Goal: Communication & Community: Share content

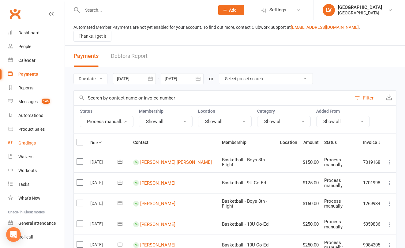
scroll to position [42, 0]
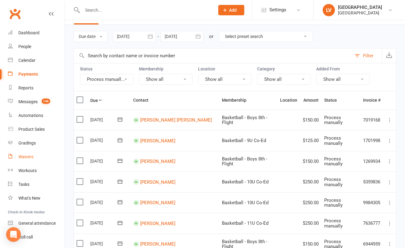
click at [30, 156] on div "Waivers" at bounding box center [25, 156] width 15 height 5
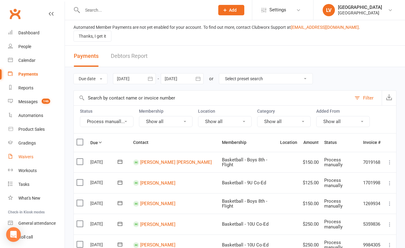
select select "100"
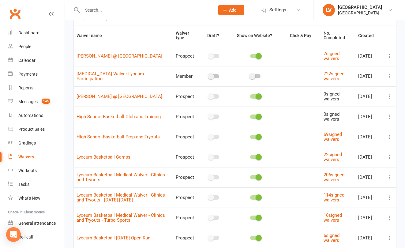
scroll to position [42, 0]
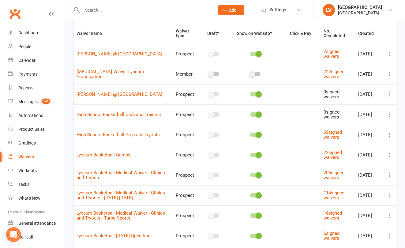
click at [390, 196] on icon at bounding box center [390, 195] width 6 height 6
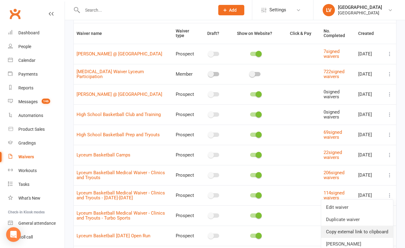
click at [354, 233] on link "Copy external link to clipboard" at bounding box center [357, 232] width 72 height 12
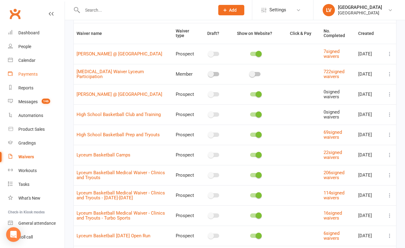
click at [23, 70] on link "Payments" at bounding box center [36, 74] width 57 height 14
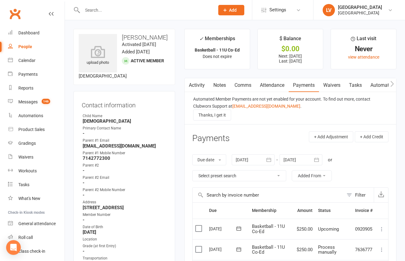
scroll to position [74, 0]
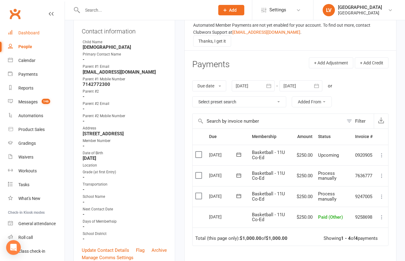
click at [31, 33] on div "Dashboard" at bounding box center [28, 32] width 21 height 5
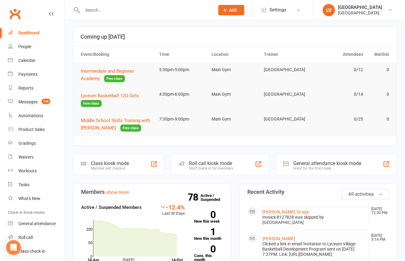
scroll to position [29, 0]
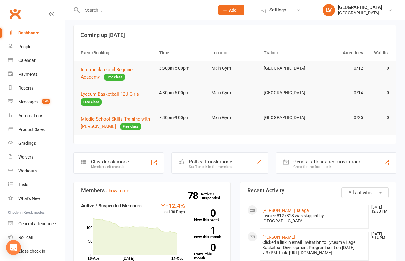
click at [95, 8] on input "text" at bounding box center [146, 10] width 130 height 9
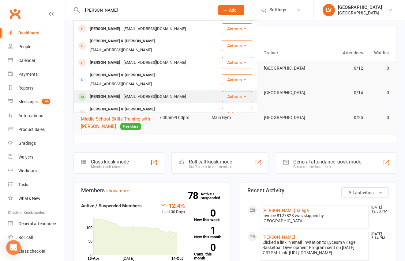
type input "Hsu"
click at [112, 92] on div "[PERSON_NAME]" at bounding box center [105, 96] width 34 height 9
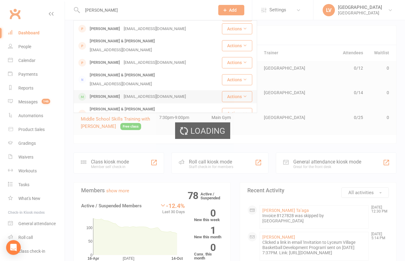
scroll to position [93, 0]
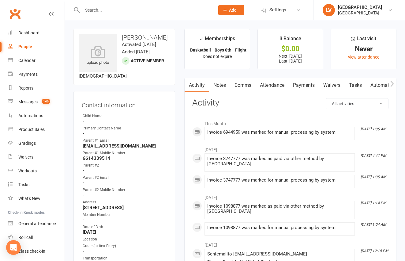
click at [306, 85] on link "Payments" at bounding box center [304, 85] width 30 height 14
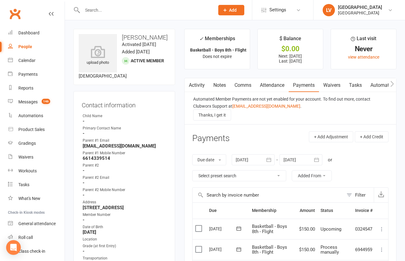
click at [199, 250] on label at bounding box center [200, 249] width 8 height 6
click at [199, 246] on input "checkbox" at bounding box center [198, 246] width 4 height 0
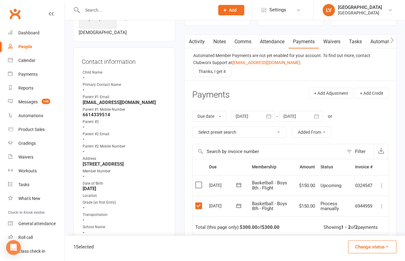
scroll to position [46, 0]
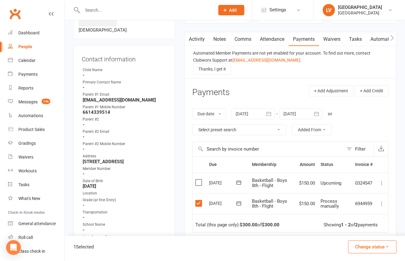
click at [364, 245] on button "Change status" at bounding box center [372, 246] width 48 height 13
click at [352, 215] on link "Paid (Other)" at bounding box center [366, 218] width 61 height 12
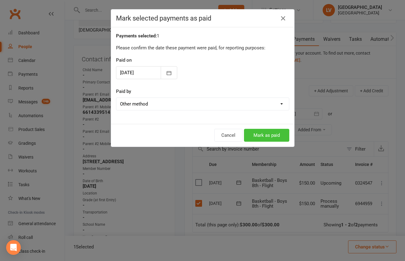
click at [267, 136] on button "Mark as paid" at bounding box center [266, 135] width 45 height 13
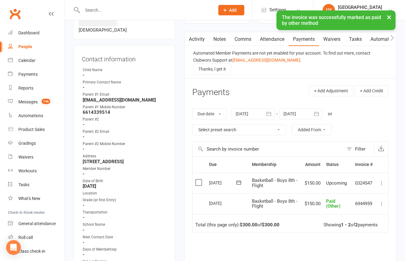
click at [103, 10] on input "text" at bounding box center [146, 10] width 130 height 9
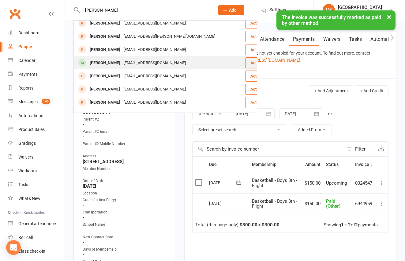
type input "Wang"
click at [108, 59] on div "[PERSON_NAME]" at bounding box center [105, 63] width 34 height 9
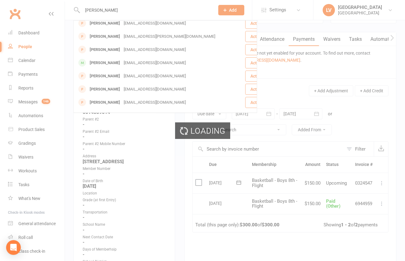
scroll to position [98, 0]
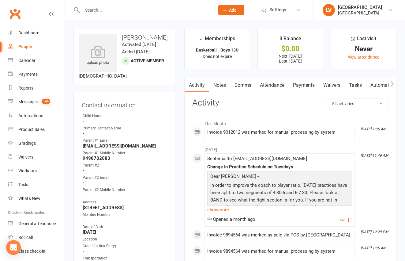
click at [308, 85] on link "Payments" at bounding box center [304, 85] width 30 height 14
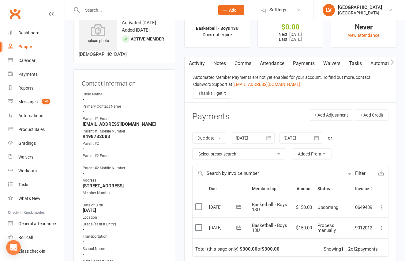
scroll to position [43, 0]
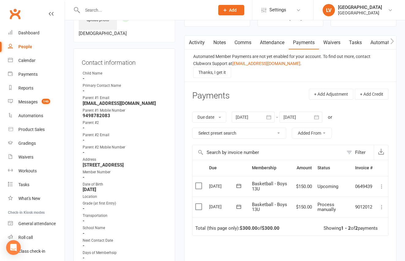
click at [200, 209] on label at bounding box center [200, 206] width 8 height 6
click at [199, 203] on input "checkbox" at bounding box center [198, 203] width 4 height 0
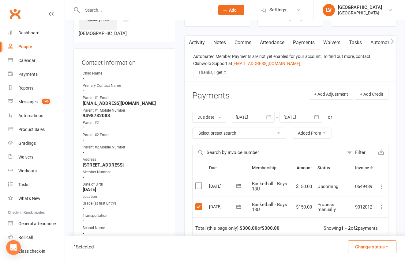
drag, startPoint x: 370, startPoint y: 244, endPoint x: 367, endPoint y: 242, distance: 3.3
click at [370, 244] on button "Change status" at bounding box center [372, 246] width 48 height 13
drag, startPoint x: 352, startPoint y: 221, endPoint x: 347, endPoint y: 218, distance: 6.0
click at [351, 221] on link "Paid (Other)" at bounding box center [366, 218] width 61 height 12
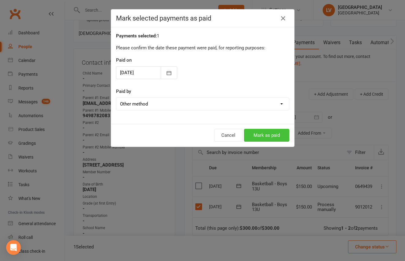
click at [267, 132] on button "Mark as paid" at bounding box center [266, 135] width 45 height 13
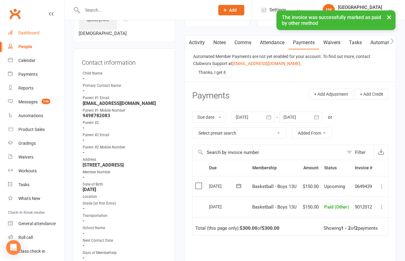
click at [23, 29] on link "Dashboard" at bounding box center [36, 33] width 57 height 14
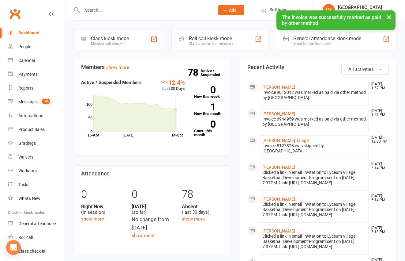
scroll to position [153, 0]
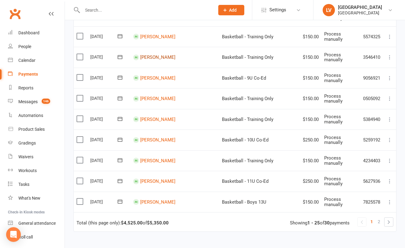
scroll to position [458, 0]
click at [381, 217] on link "2" at bounding box center [379, 221] width 7 height 9
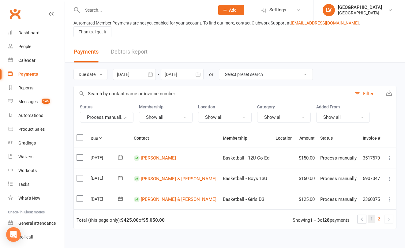
click at [374, 215] on link "1" at bounding box center [371, 219] width 7 height 9
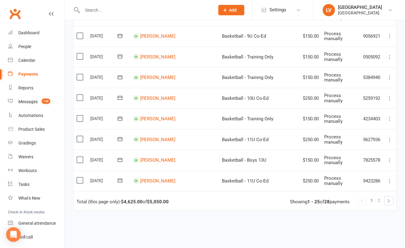
scroll to position [519, 0]
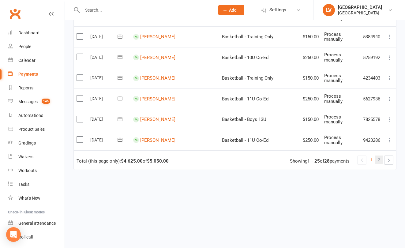
click at [380, 156] on span "2" at bounding box center [379, 160] width 2 height 9
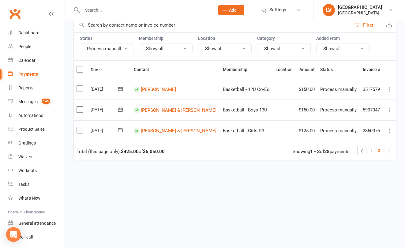
scroll to position [66, 0]
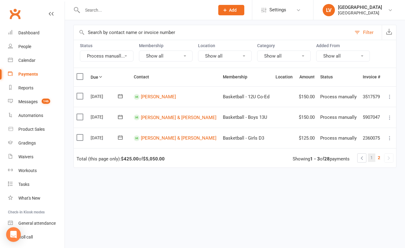
click at [371, 154] on link "1" at bounding box center [371, 158] width 7 height 9
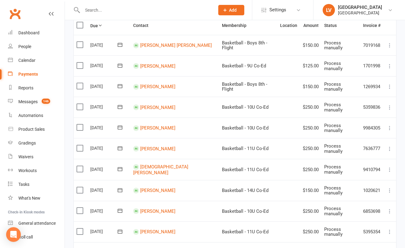
scroll to position [118, 0]
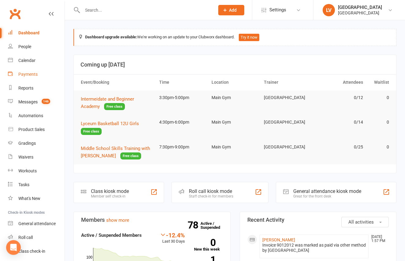
scroll to position [153, 0]
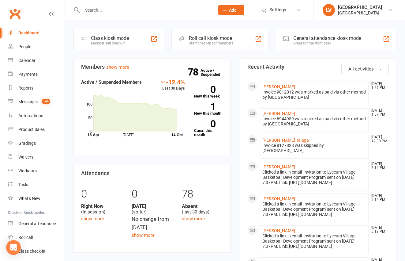
click at [29, 33] on div "Dashboard" at bounding box center [28, 32] width 21 height 5
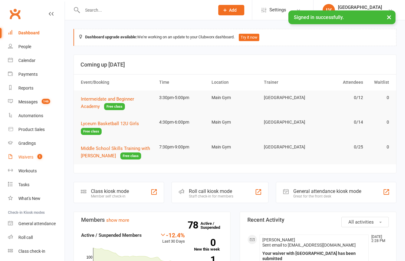
click at [26, 158] on div "Waivers" at bounding box center [25, 156] width 15 height 5
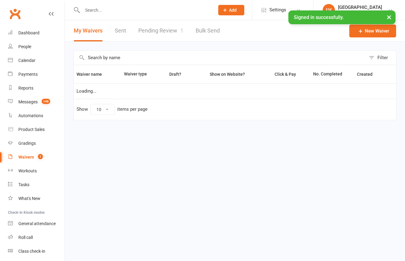
select select "100"
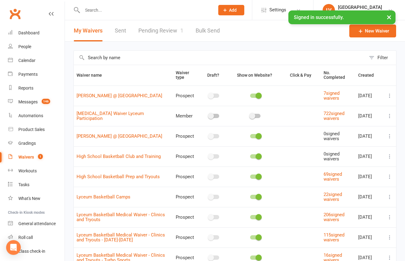
click at [154, 29] on link "Pending Review 1" at bounding box center [161, 30] width 45 height 21
select select "25"
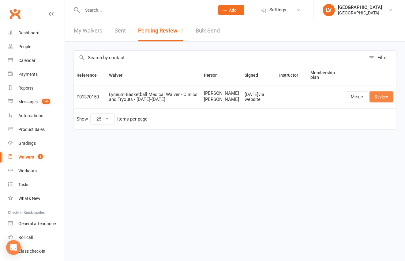
click at [379, 102] on link "Review" at bounding box center [382, 96] width 24 height 11
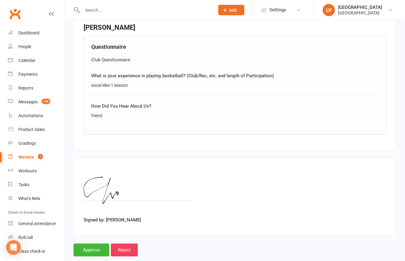
scroll to position [568, 0]
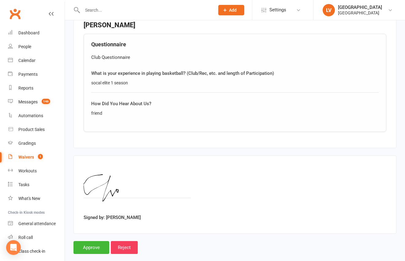
drag, startPoint x: 25, startPoint y: 160, endPoint x: 42, endPoint y: 155, distance: 17.9
click at [25, 160] on link "Waivers 1" at bounding box center [36, 157] width 57 height 14
select select "100"
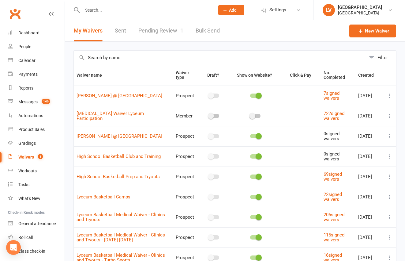
click at [154, 28] on link "Pending Review 1" at bounding box center [161, 30] width 45 height 21
select select "25"
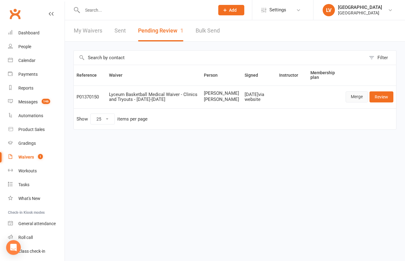
click at [355, 102] on link "Merge" at bounding box center [357, 96] width 22 height 11
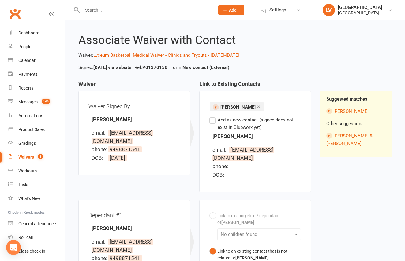
scroll to position [2, 0]
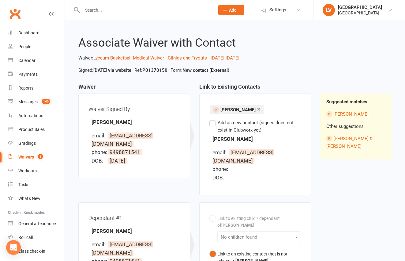
click at [25, 156] on div "Waivers" at bounding box center [26, 156] width 16 height 5
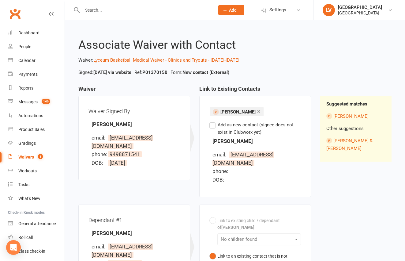
select select "100"
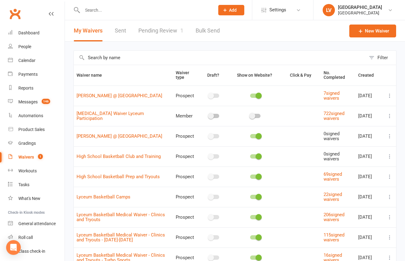
click at [24, 158] on div "Waivers" at bounding box center [26, 156] width 16 height 5
click at [149, 31] on link "Pending Review 1" at bounding box center [161, 30] width 45 height 21
select select "25"
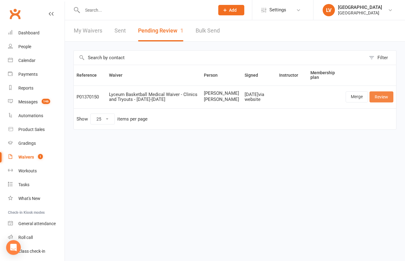
click at [386, 100] on link "Review" at bounding box center [382, 96] width 24 height 11
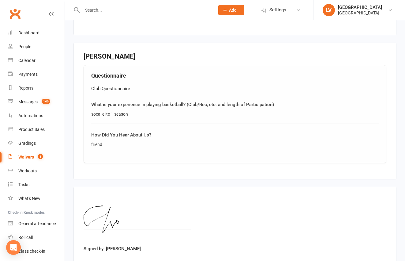
scroll to position [568, 0]
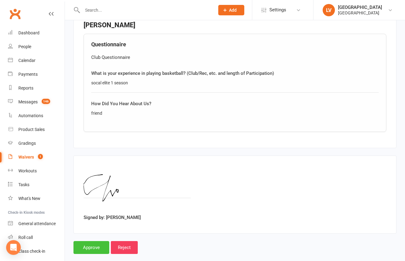
click at [95, 241] on input "Approve" at bounding box center [92, 247] width 36 height 13
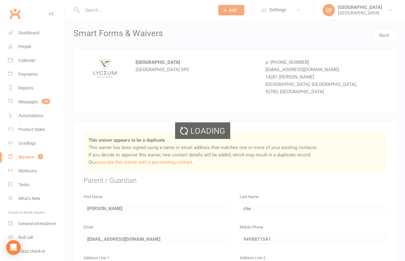
select select "25"
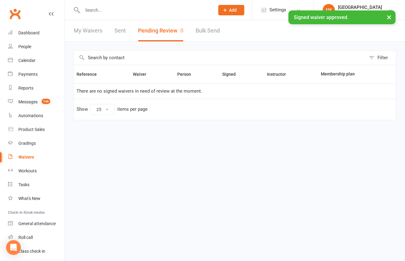
click at [20, 158] on div "Waivers" at bounding box center [26, 156] width 16 height 5
select select "100"
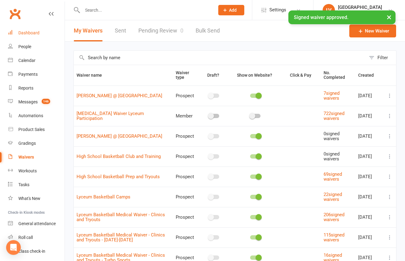
click at [25, 34] on div "Dashboard" at bounding box center [28, 32] width 21 height 5
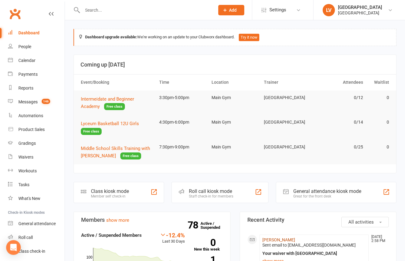
click at [283, 240] on link "[PERSON_NAME]" at bounding box center [279, 239] width 33 height 5
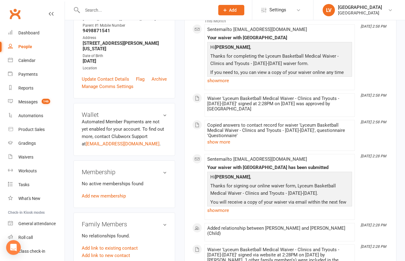
scroll to position [101, 0]
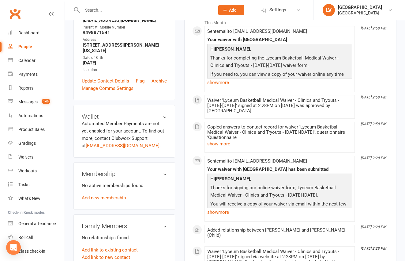
click at [27, 47] on div "People" at bounding box center [25, 46] width 14 height 5
select select "50"
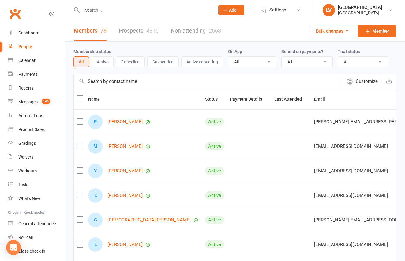
click at [136, 33] on link "Prospects 4816" at bounding box center [139, 30] width 40 height 21
select select "100"
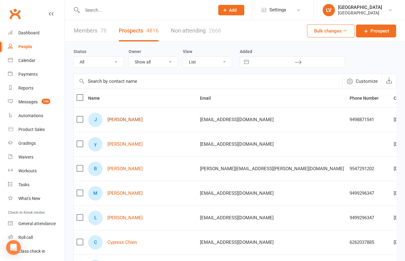
click at [123, 121] on link "[PERSON_NAME]" at bounding box center [125, 119] width 35 height 5
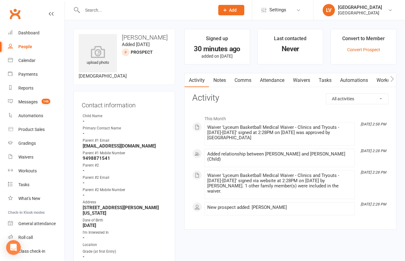
click at [245, 82] on link "Comms" at bounding box center [242, 80] width 25 height 14
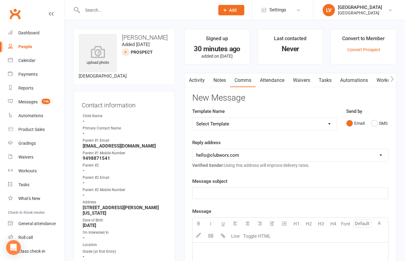
click at [193, 118] on select "Select Template [Email] Club Basketball Swag [Email] Generic Girls Basketball T…" at bounding box center [265, 124] width 144 height 12
select select "6"
click option "[Email] Lyceum Club Basketball FAQ" at bounding box center [0, 0] width 0 height 0
click at [193, 118] on select "Select Template [Email] Club Basketball Swag [Email] Generic Girls Basketball T…" at bounding box center [265, 124] width 144 height 12
select select "1"
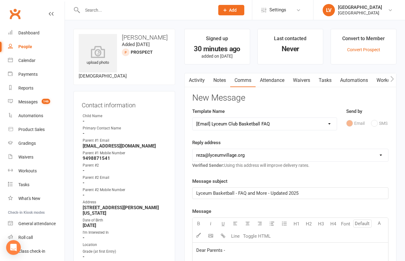
click option "[EMAIL_ADDRESS][DOMAIN_NAME]" at bounding box center [0, 0] width 0 height 0
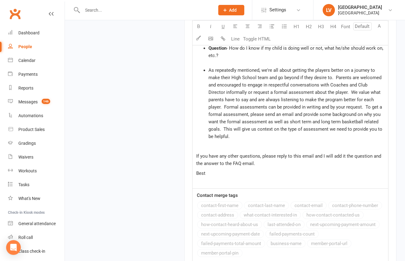
scroll to position [1315, 0]
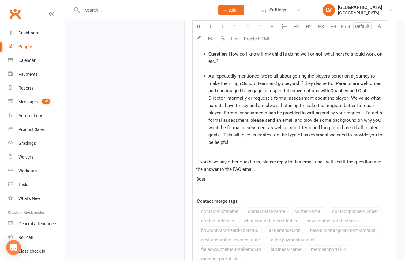
select select
select select "0"
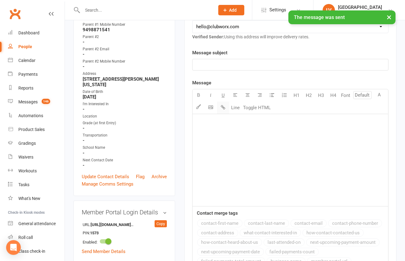
scroll to position [0, 0]
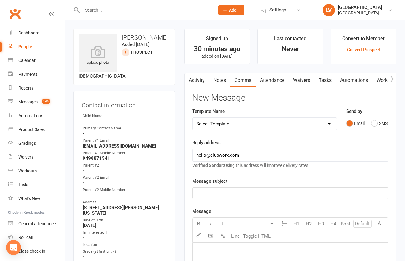
click at [193, 118] on select "Select Template [Email] Club Basketball Swag [Email] Generic Girls Basketball T…" at bounding box center [265, 124] width 144 height 12
select select "4"
click option "[Email] Invitation to Lyceum Village Basketball Development Program" at bounding box center [0, 0] width 0 height 0
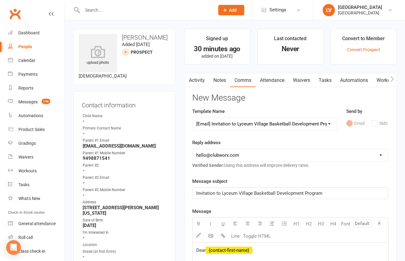
select select "1"
click option "[EMAIL_ADDRESS][DOMAIN_NAME]" at bounding box center [0, 0] width 0 height 0
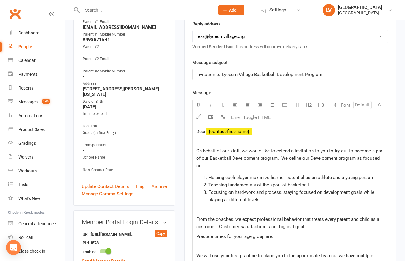
scroll to position [151, 0]
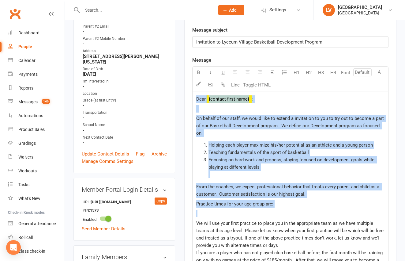
click at [224, 211] on p at bounding box center [290, 213] width 188 height 7
click at [226, 211] on p at bounding box center [290, 213] width 188 height 7
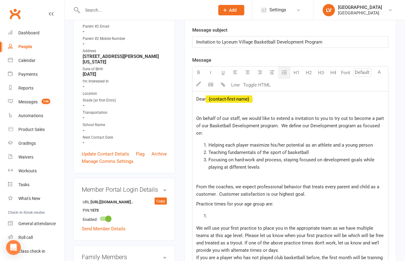
click at [287, 73] on icon "button" at bounding box center [285, 72] width 6 height 6
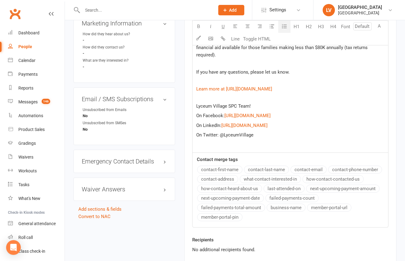
scroll to position [461, 0]
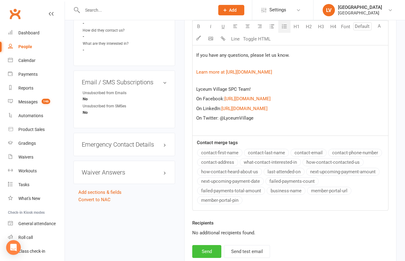
click at [213, 253] on button "Send" at bounding box center [206, 251] width 29 height 13
select select
select select "0"
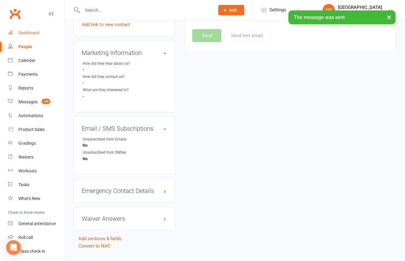
click at [29, 34] on div "Dashboard" at bounding box center [28, 32] width 21 height 5
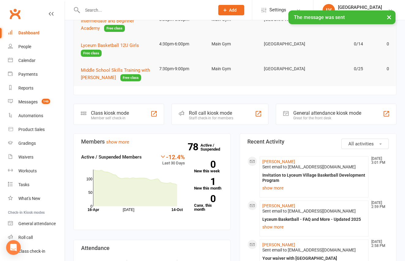
scroll to position [152, 0]
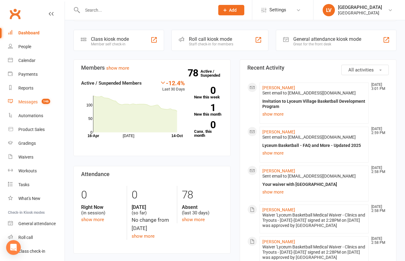
click at [29, 102] on div "Messages" at bounding box center [27, 101] width 19 height 5
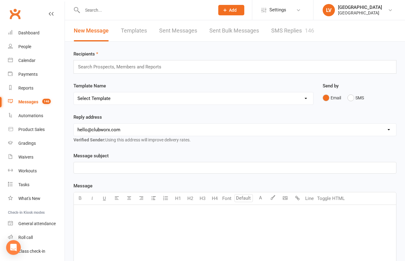
click at [74, 92] on select "Select Template [Email] Club Basketball Swag [Email] Generic Girls Basketball T…" at bounding box center [194, 98] width 240 height 12
select select "14"
click option "[Email] Basketball - Monthly Club Dues" at bounding box center [0, 0] width 0 height 0
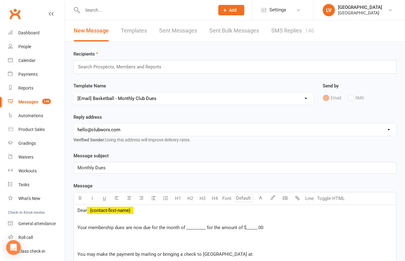
click at [103, 68] on input "text" at bounding box center [123, 67] width 90 height 8
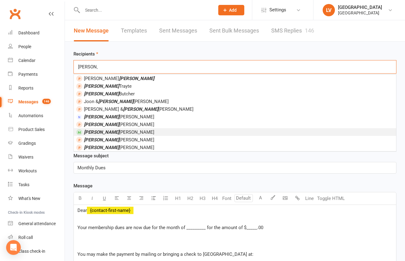
type input "[PERSON_NAME]"
click at [104, 131] on span "[PERSON_NAME] [PERSON_NAME]" at bounding box center [119, 132] width 70 height 6
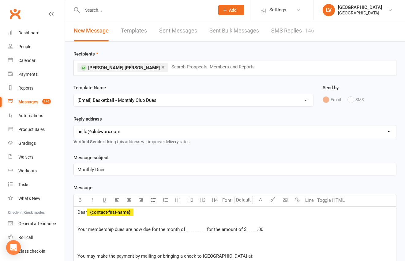
select select "6"
click option "[EMAIL_ADDRESS][DOMAIN_NAME]" at bounding box center [0, 0] width 0 height 0
click at [110, 170] on p "Monthly Dues" at bounding box center [235, 169] width 315 height 7
click at [112, 170] on p "Monthly Dues" at bounding box center [235, 169] width 315 height 7
click at [161, 68] on link "×" at bounding box center [162, 67] width 3 height 10
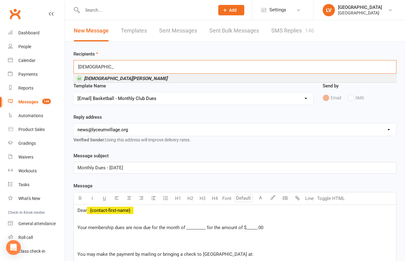
type input "[DEMOGRAPHIC_DATA][PERSON_NAME]"
click at [133, 78] on li "[DEMOGRAPHIC_DATA][PERSON_NAME]" at bounding box center [235, 78] width 323 height 8
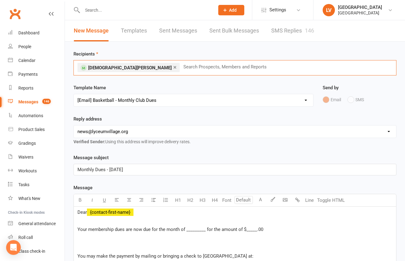
click at [193, 230] on span "Your membership dues are now due for the month of _________ for the amount of $…" at bounding box center [171, 229] width 186 height 6
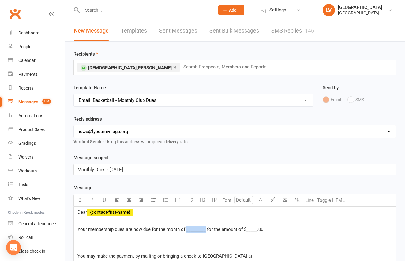
click at [193, 230] on span "Your membership dues are now due for the month of _________ for the amount of $…" at bounding box center [171, 229] width 186 height 6
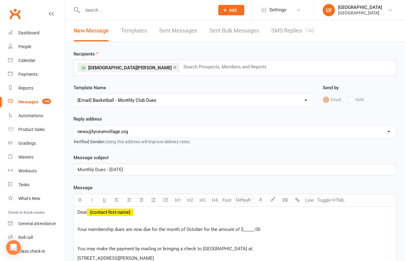
click at [248, 230] on span "Your membership dues are now due for the month of October for the amount of $__…" at bounding box center [169, 229] width 183 height 6
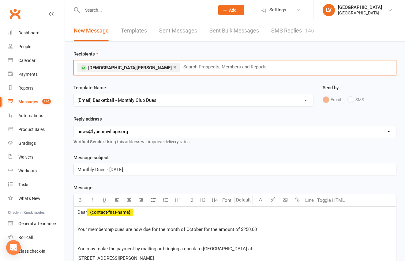
click at [183, 66] on input "text" at bounding box center [228, 67] width 90 height 8
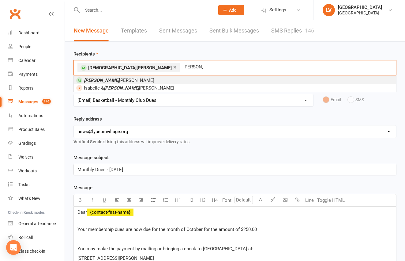
type input "[PERSON_NAME]"
click at [126, 82] on li "[PERSON_NAME]" at bounding box center [235, 80] width 323 height 8
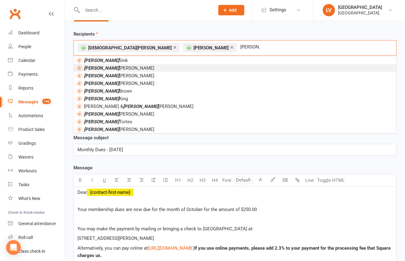
scroll to position [21, 0]
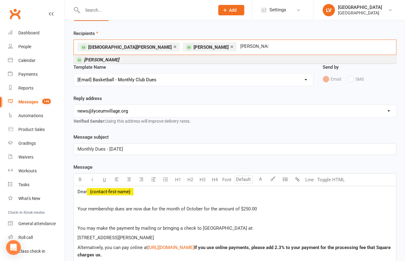
type input "[PERSON_NAME]"
click at [215, 59] on li "[PERSON_NAME]" at bounding box center [235, 60] width 323 height 8
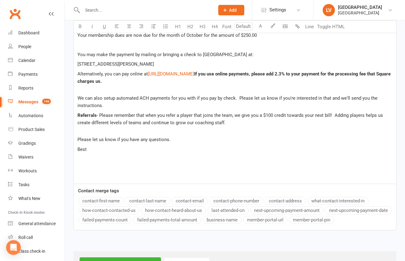
scroll to position [211, 0]
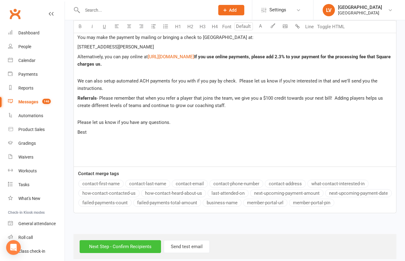
click at [113, 253] on input "Next Step - Confirm Recipients" at bounding box center [121, 246] width 82 height 13
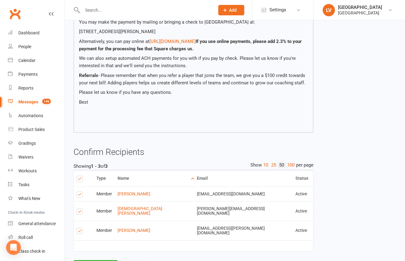
scroll to position [142, 0]
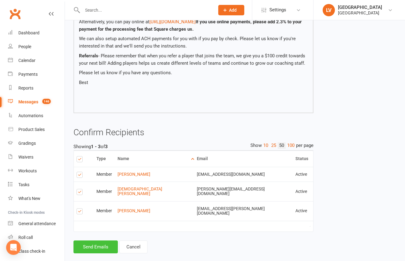
click at [86, 240] on button "Send Emails" at bounding box center [96, 246] width 44 height 13
